Goal: Go to known website: Go to known website

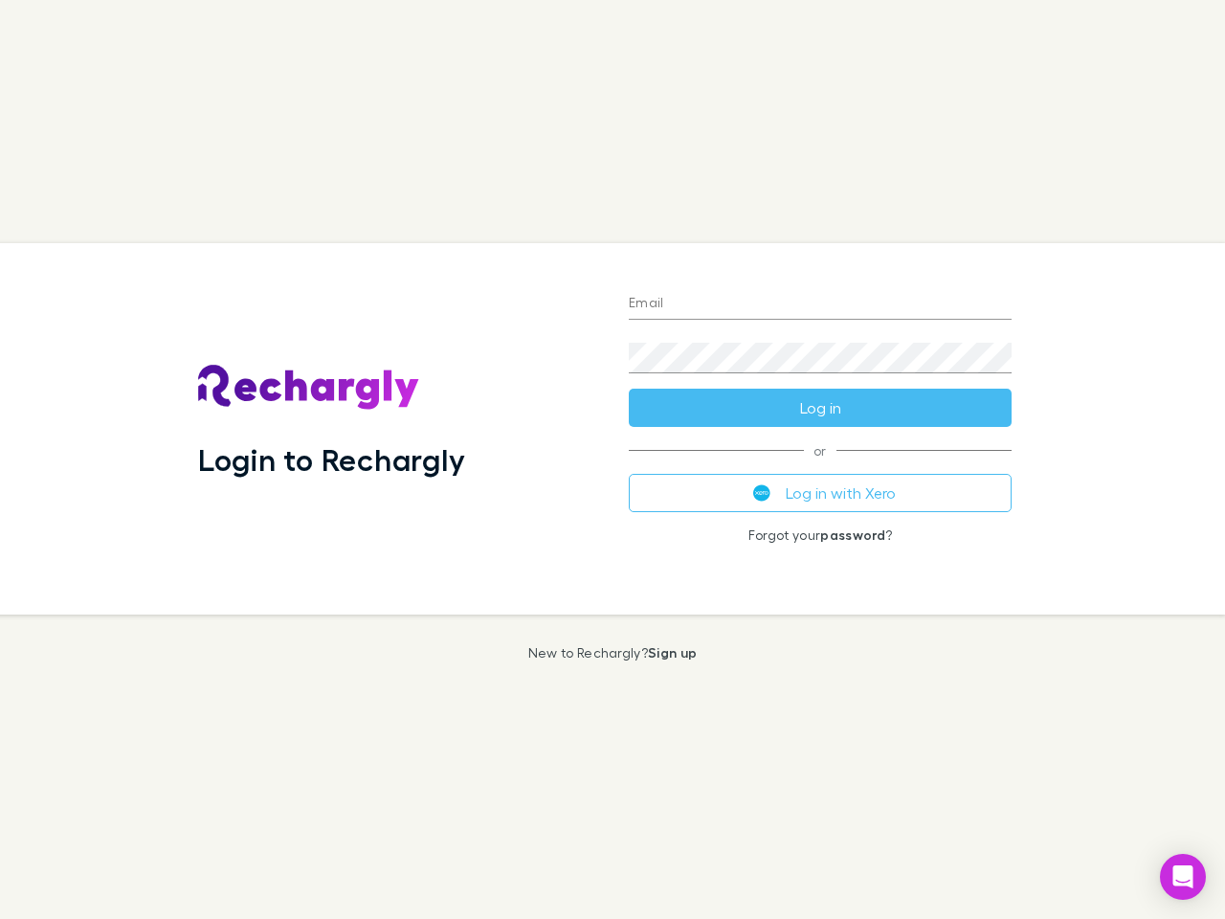
click at [613, 459] on div "Login to Rechargly" at bounding box center [398, 428] width 431 height 371
click at [820, 304] on input "Email" at bounding box center [820, 304] width 383 height 31
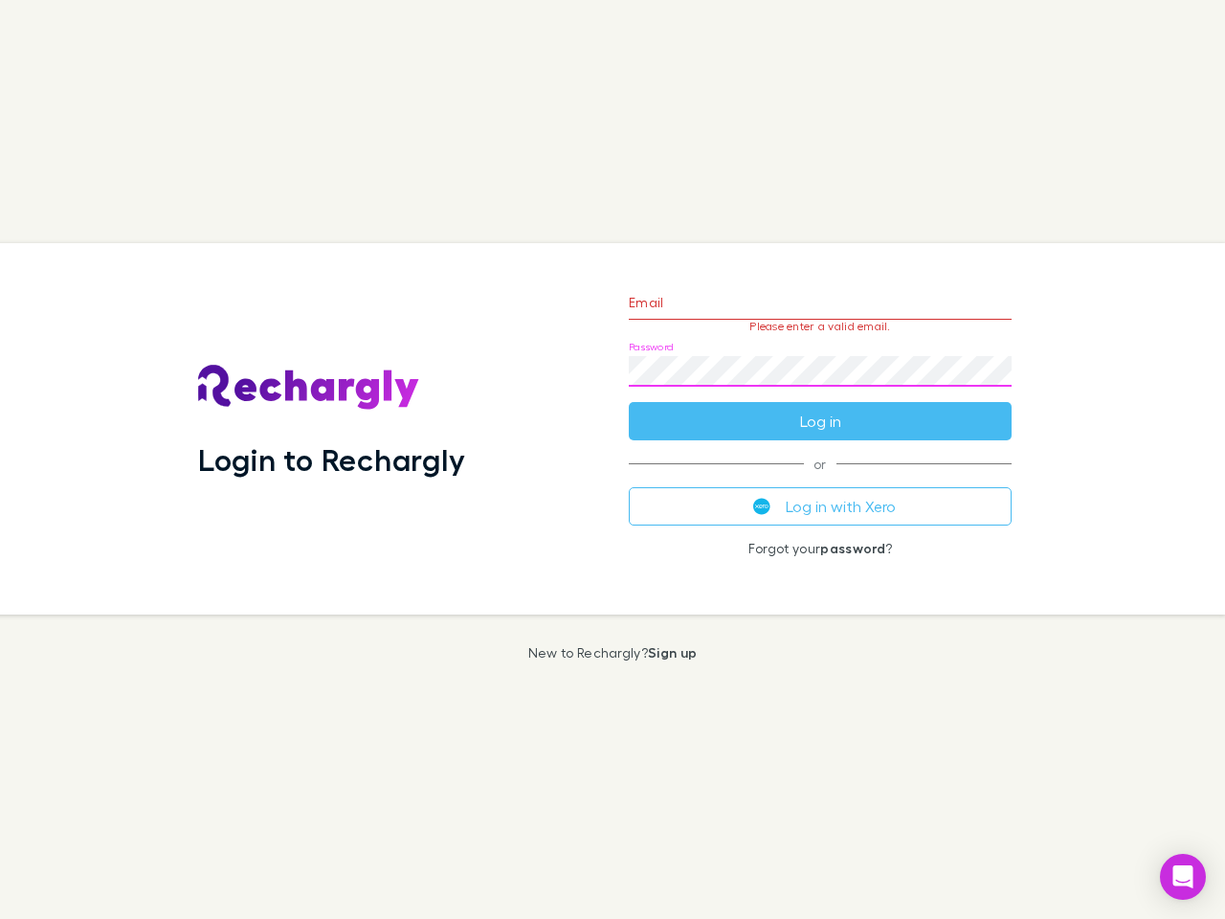
click at [820, 408] on form "Email Please enter a valid email. Password Log in" at bounding box center [820, 357] width 383 height 167
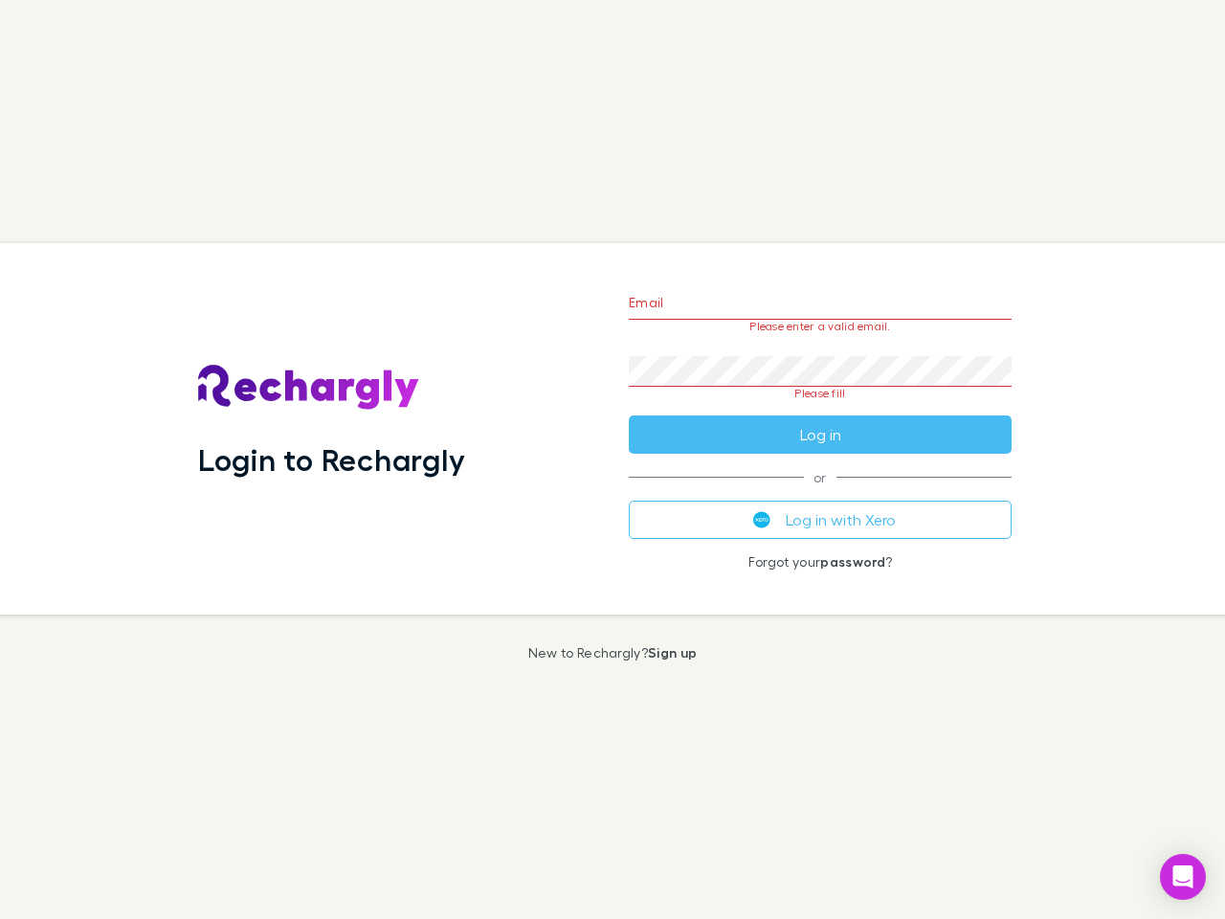
click at [820, 493] on div "Email Please enter a valid email. Password Please fill Log in or Log in with Xe…" at bounding box center [821, 428] width 414 height 371
click at [1183, 877] on icon "Open Intercom Messenger" at bounding box center [1184, 876] width 20 height 23
